Goal: Find specific page/section: Find specific page/section

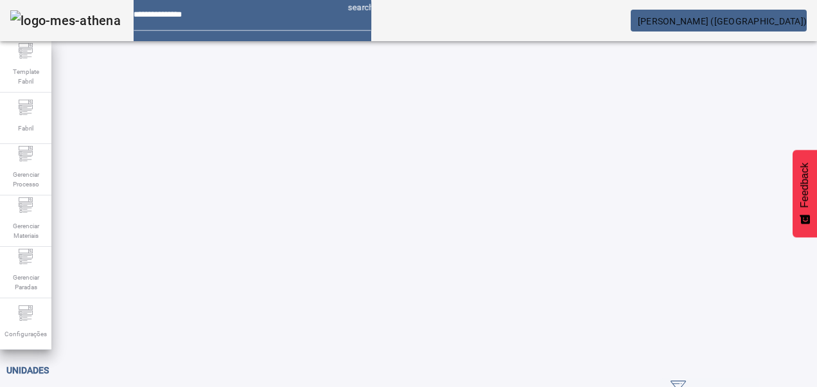
drag, startPoint x: 756, startPoint y: 82, endPoint x: 695, endPoint y: 91, distance: 61.7
click at [749, 380] on span "ABRIR FILTROS" at bounding box center [710, 389] width 78 height 19
drag, startPoint x: 255, startPoint y: 120, endPoint x: 236, endPoint y: 114, distance: 19.7
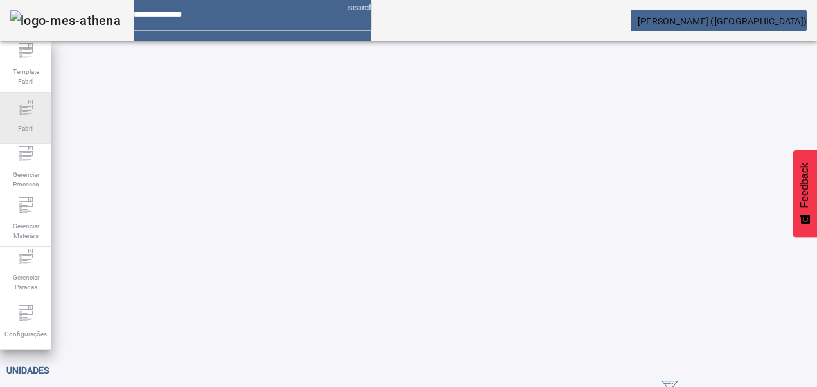
drag, startPoint x: 103, startPoint y: 114, endPoint x: 11, endPoint y: 109, distance: 92.0
click at [9, 108] on div "Template Fabril Fabril Gerenciar Processo Gerenciar Materiais Gerenciar Paradas…" at bounding box center [408, 193] width 817 height 387
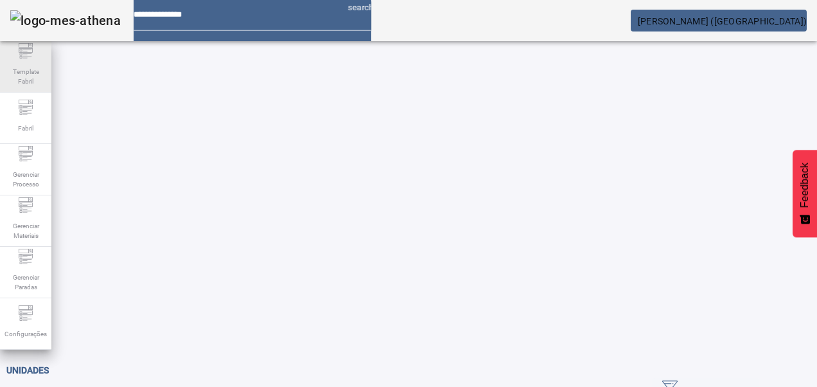
type input "*****"
click at [747, 380] on span "ABRIR FILTROS" at bounding box center [710, 389] width 78 height 19
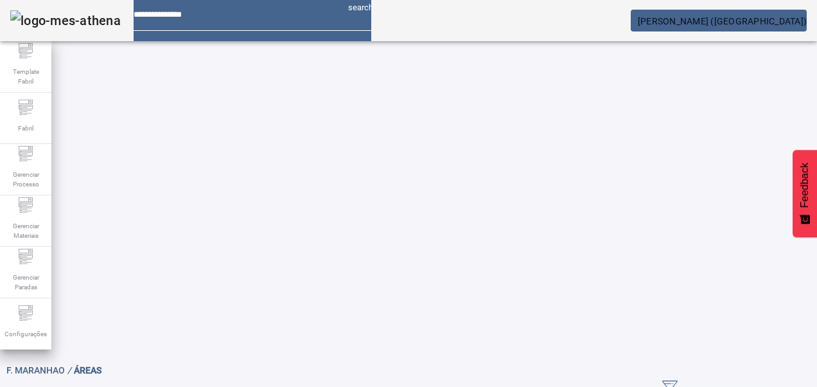
click at [722, 364] on span "ABRIR FILTROS" at bounding box center [710, 373] width 78 height 19
click at [270, 386] on mat-label "Pesquise por Código, descrição, descrição abreviada ou descrição SAP" at bounding box center [187, 394] width 341 height 12
click at [132, 386] on input "Pesquise por Código, descrição, descrição abreviada ou descrição SAP" at bounding box center [75, 393] width 116 height 15
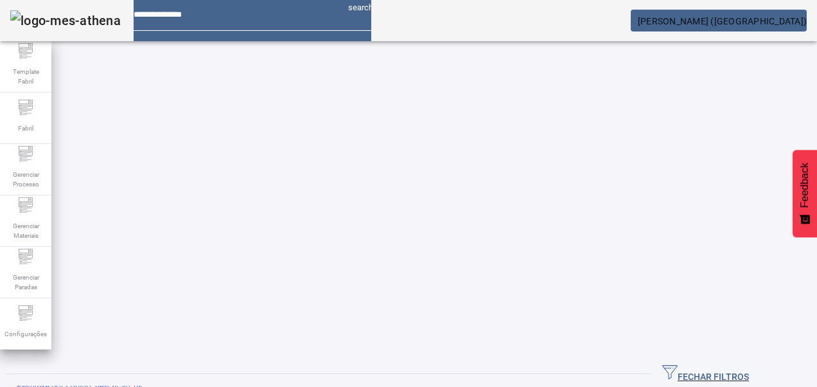
type input "****"
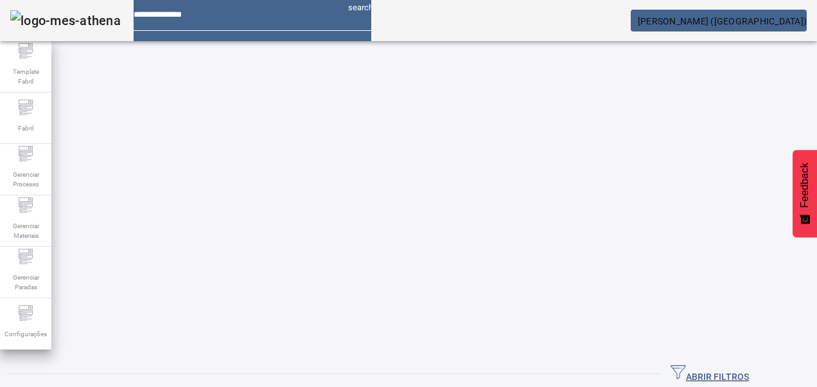
click at [749, 364] on span "ABRIR FILTROS" at bounding box center [710, 373] width 78 height 19
click at [322, 386] on mat-label "Pesquise por código, descrição, descrição abreviada, capacidade ou ano de fabri…" at bounding box center [226, 394] width 419 height 12
click at [132, 386] on input "Pesquise por código, descrição, descrição abreviada, capacidade ou ano de fabri…" at bounding box center [75, 393] width 116 height 15
type input "**"
drag, startPoint x: 756, startPoint y: 82, endPoint x: 598, endPoint y: 92, distance: 159.0
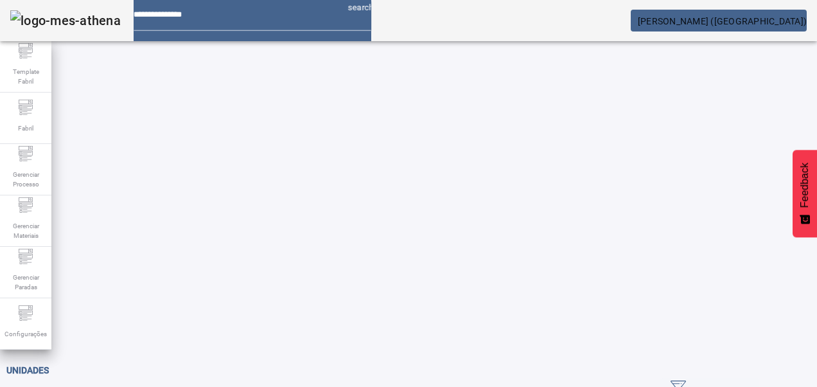
click at [749, 380] on span "ABRIR FILTROS" at bounding box center [710, 389] width 78 height 19
type input "****"
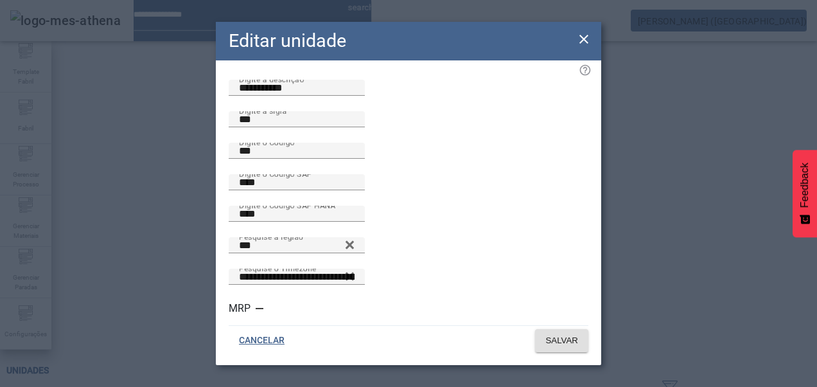
click at [581, 39] on icon at bounding box center [583, 38] width 15 height 15
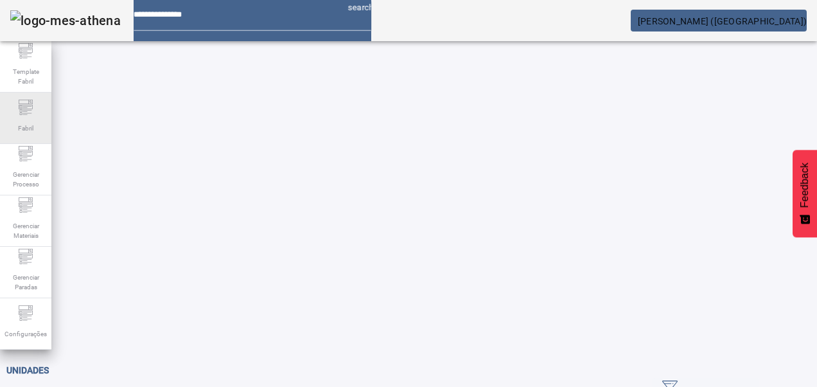
click at [18, 108] on div "Fabril" at bounding box center [25, 118] width 51 height 51
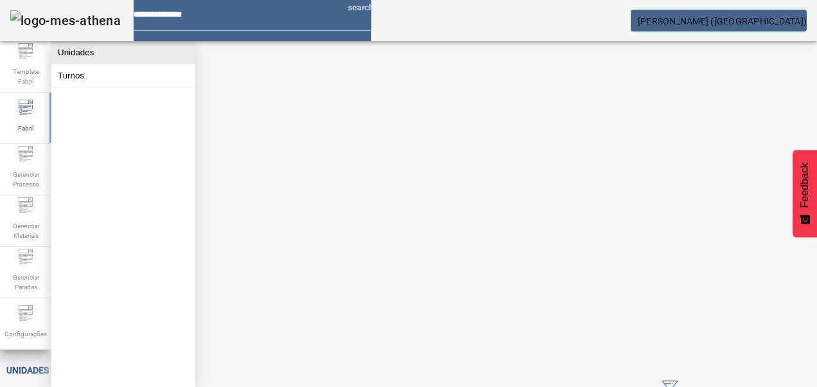
click at [78, 54] on button "Unidades" at bounding box center [123, 52] width 144 height 22
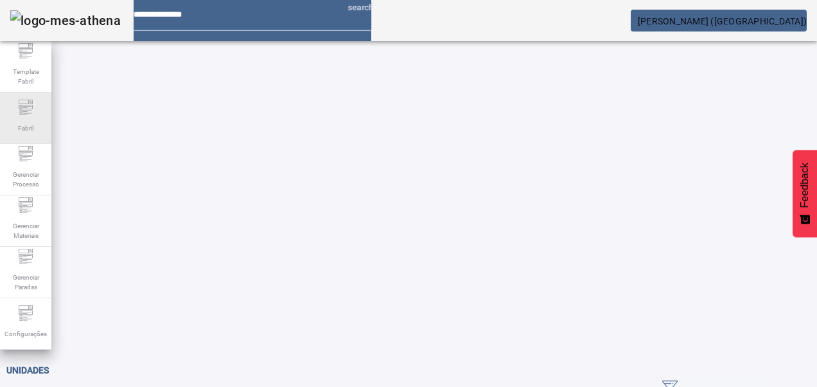
click at [24, 121] on span "Fabril" at bounding box center [25, 128] width 23 height 17
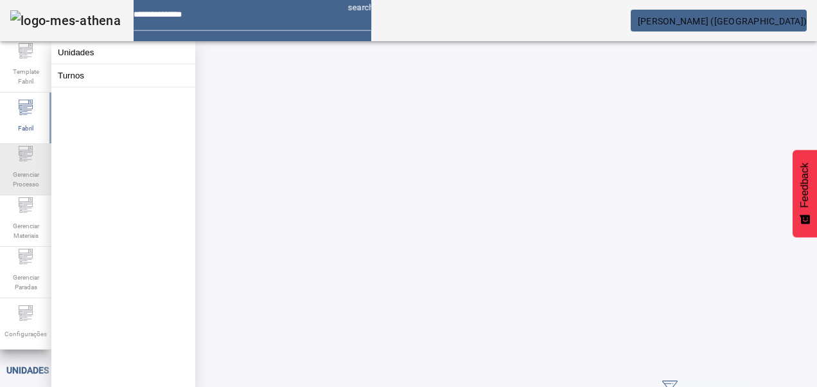
click at [21, 174] on span "Gerenciar Processo" at bounding box center [25, 179] width 39 height 27
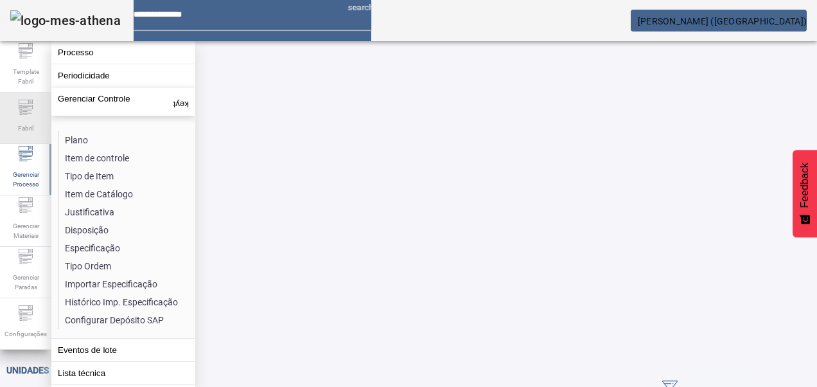
click at [27, 109] on icon at bounding box center [25, 107] width 15 height 15
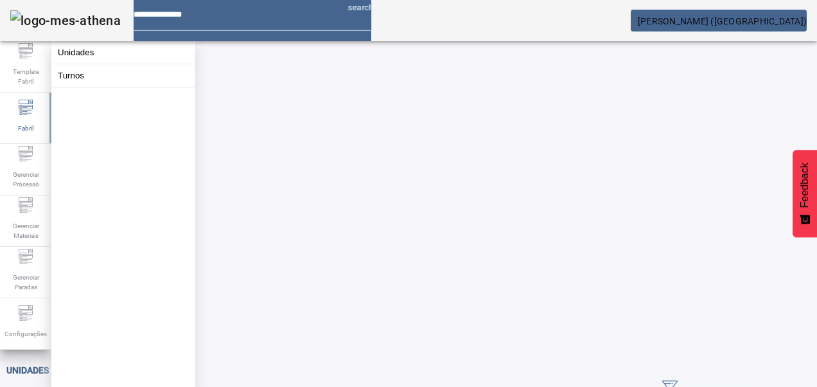
click at [75, 51] on button "Unidades" at bounding box center [123, 52] width 144 height 22
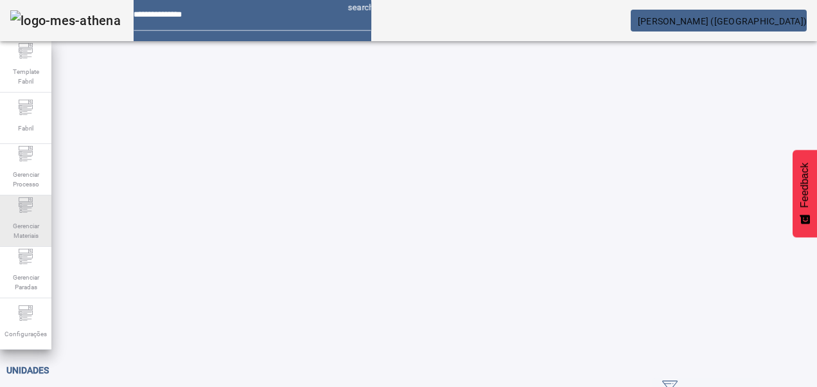
click at [18, 217] on span "Gerenciar Materiais" at bounding box center [25, 230] width 39 height 27
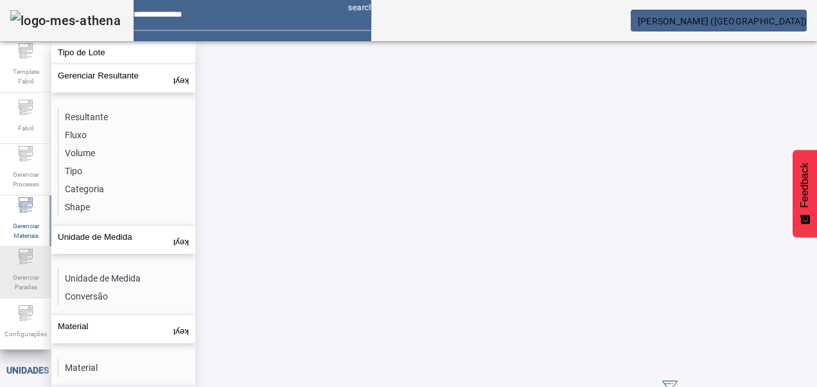
click at [14, 283] on span "Gerenciar Paradas" at bounding box center [25, 282] width 39 height 27
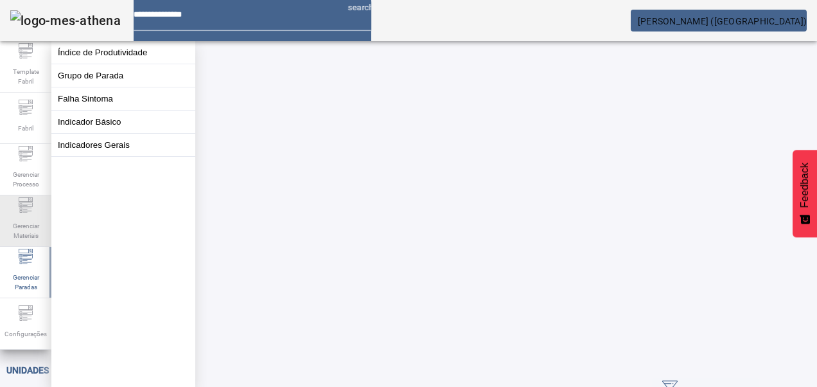
click at [17, 222] on span "Gerenciar Materiais" at bounding box center [25, 230] width 39 height 27
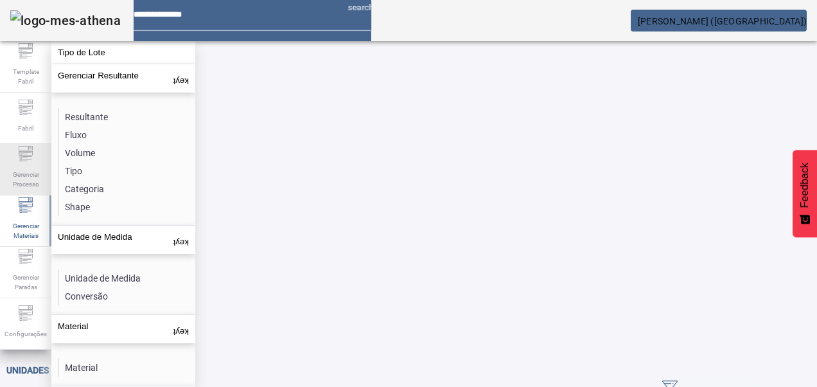
click at [26, 155] on icon at bounding box center [25, 153] width 15 height 15
